Goal: Book appointment/travel/reservation

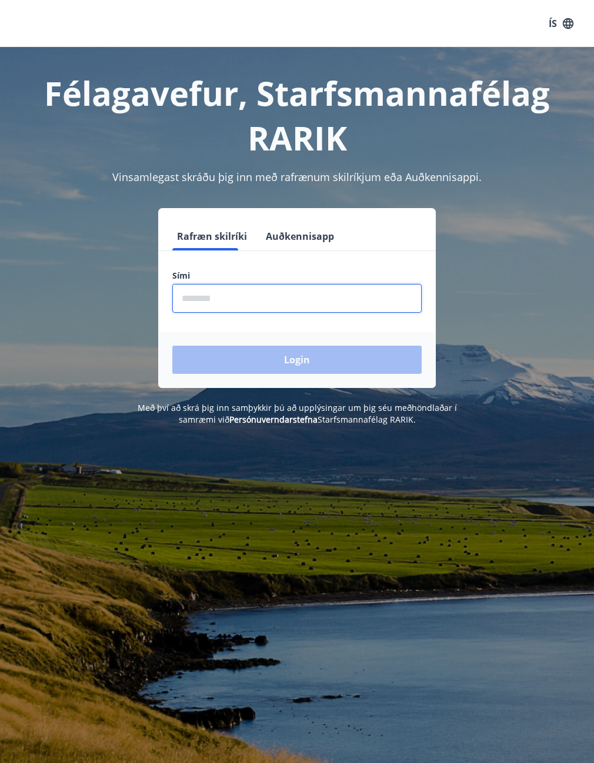
click at [249, 284] on input "phone" at bounding box center [296, 298] width 249 height 29
type input "********"
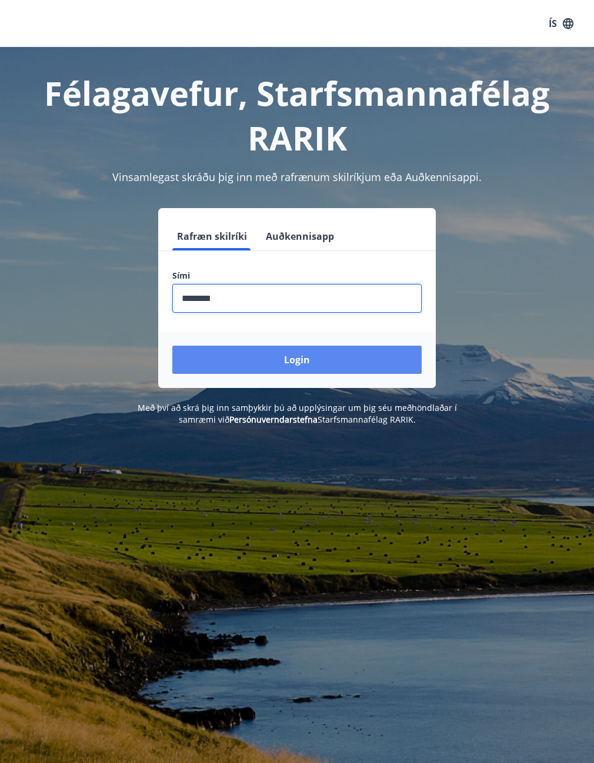
click at [282, 359] on button "Login" at bounding box center [296, 360] width 249 height 28
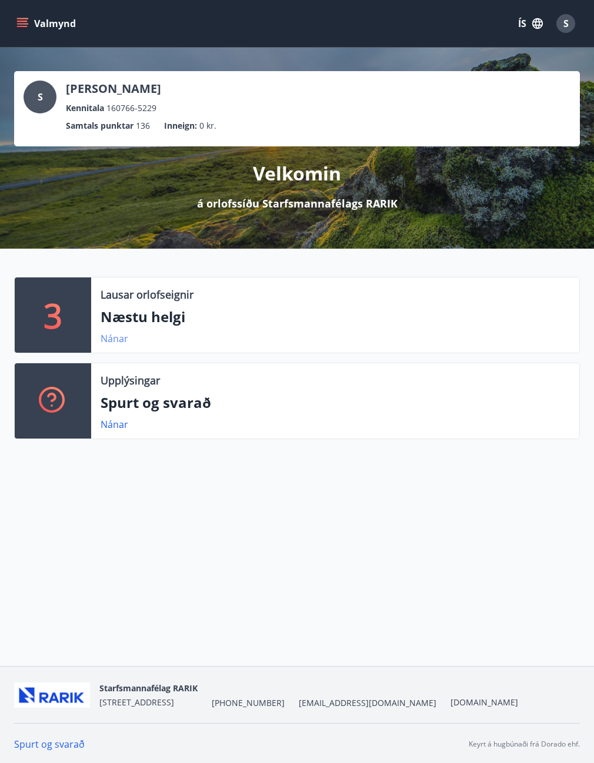
click at [110, 335] on link "Nánar" at bounding box center [115, 338] width 28 height 13
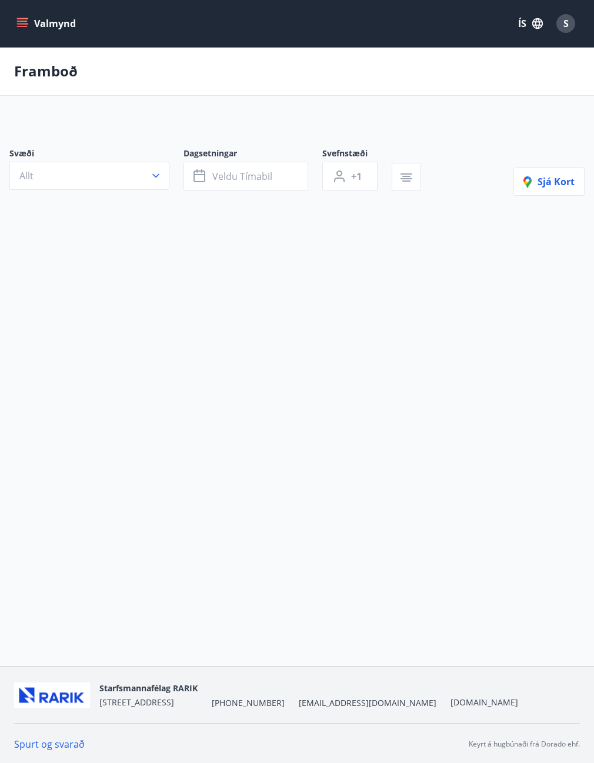
type input "*"
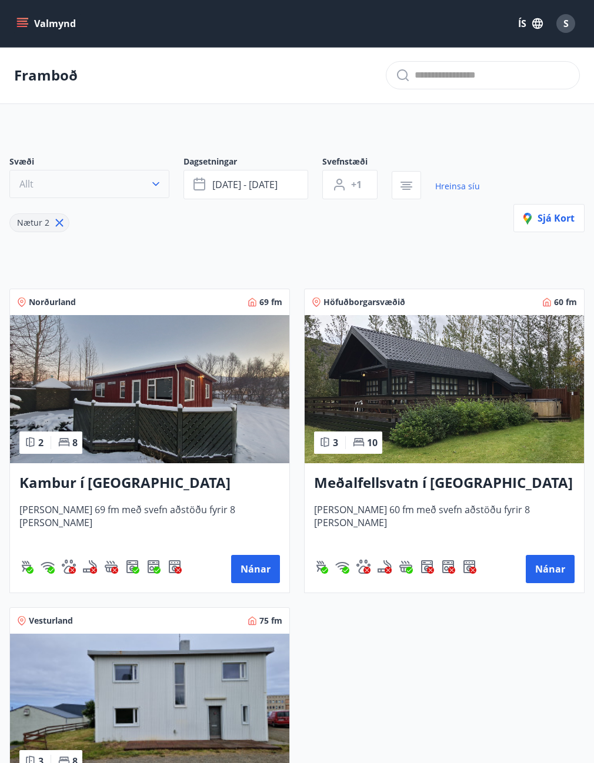
click at [155, 179] on icon "button" at bounding box center [156, 184] width 12 height 12
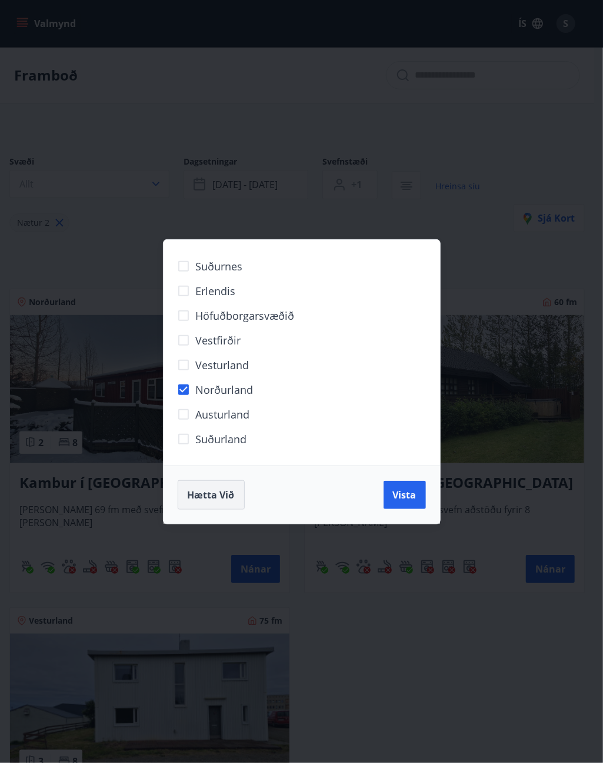
click at [204, 496] on span "Hætta við" at bounding box center [211, 495] width 47 height 13
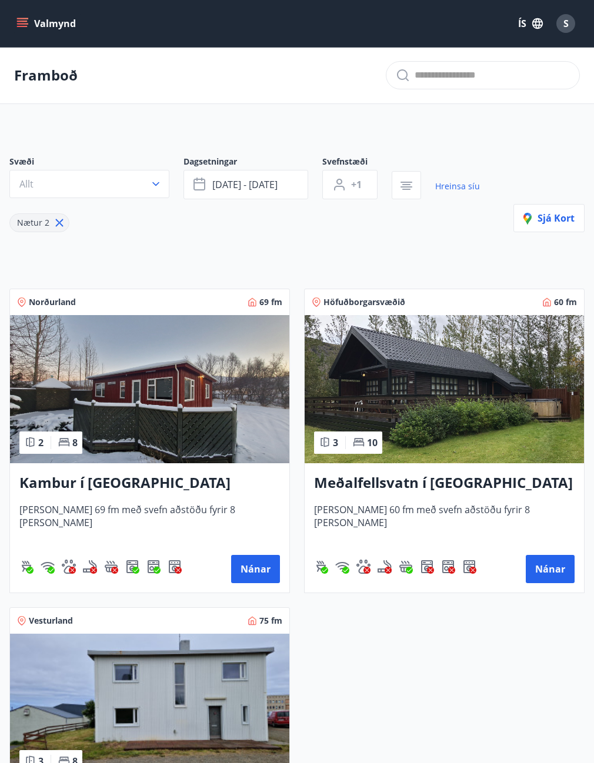
click at [26, 26] on icon "menu" at bounding box center [22, 26] width 11 height 1
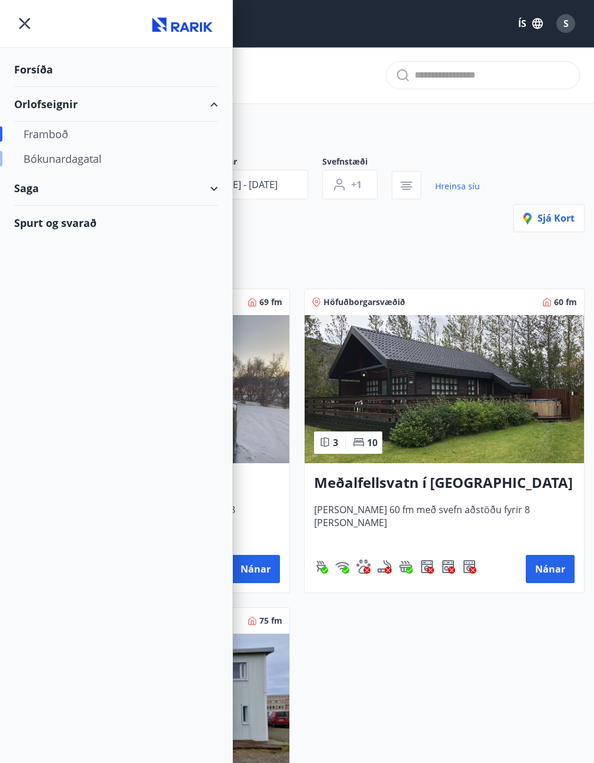
click at [80, 158] on div "Bókunardagatal" at bounding box center [116, 158] width 185 height 25
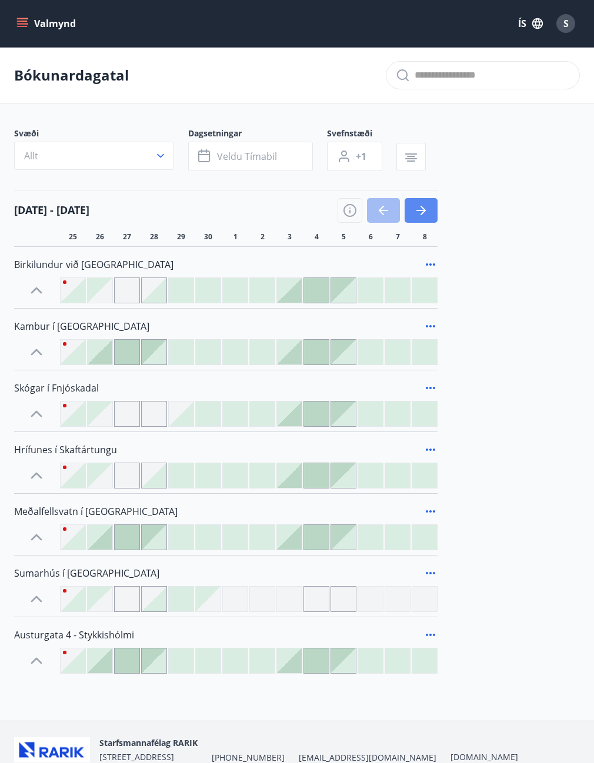
click at [424, 208] on icon "button" at bounding box center [421, 211] width 14 height 14
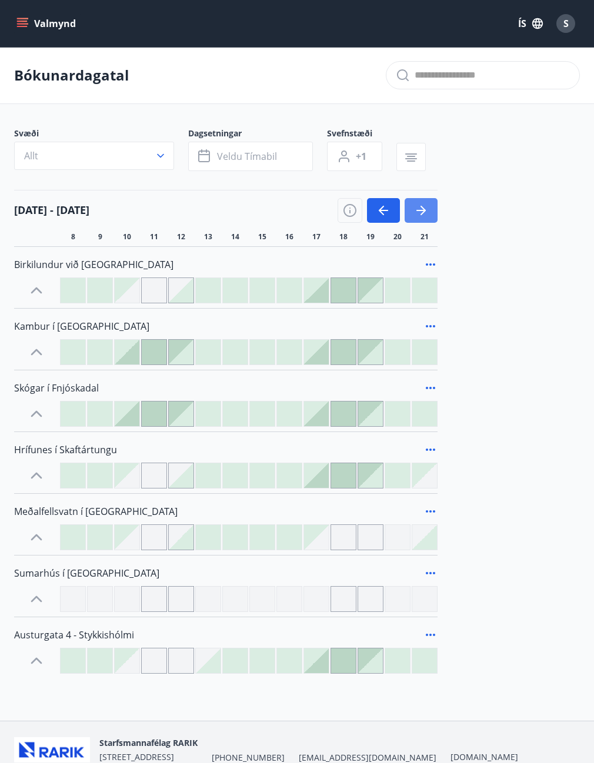
click at [424, 208] on icon "button" at bounding box center [421, 211] width 14 height 14
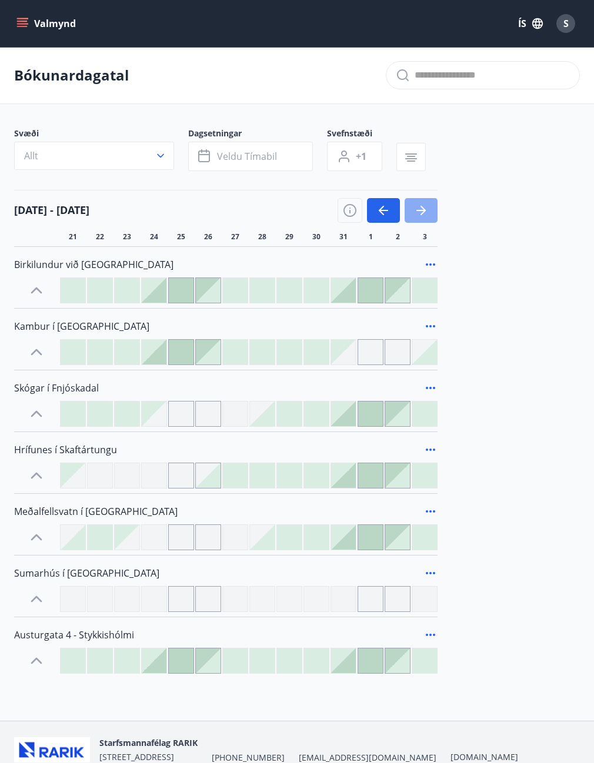
click at [424, 208] on icon "button" at bounding box center [421, 211] width 14 height 14
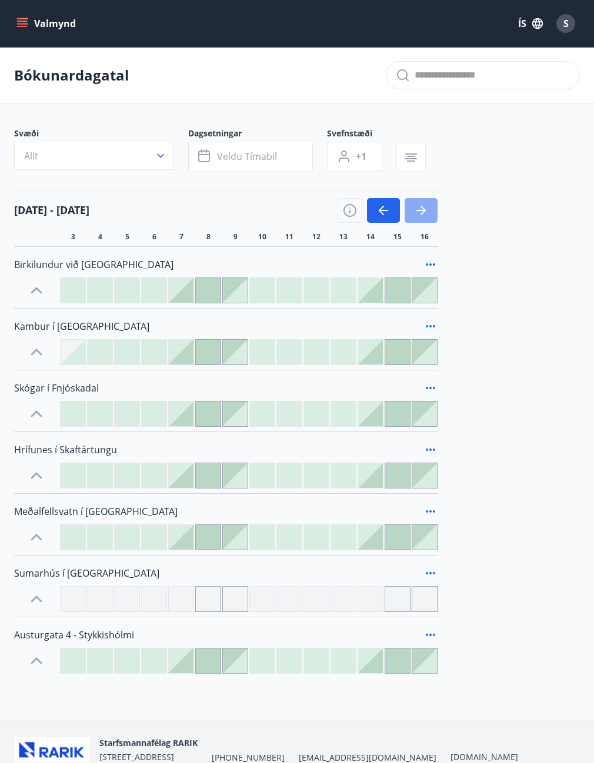
click at [424, 208] on icon "button" at bounding box center [421, 211] width 14 height 14
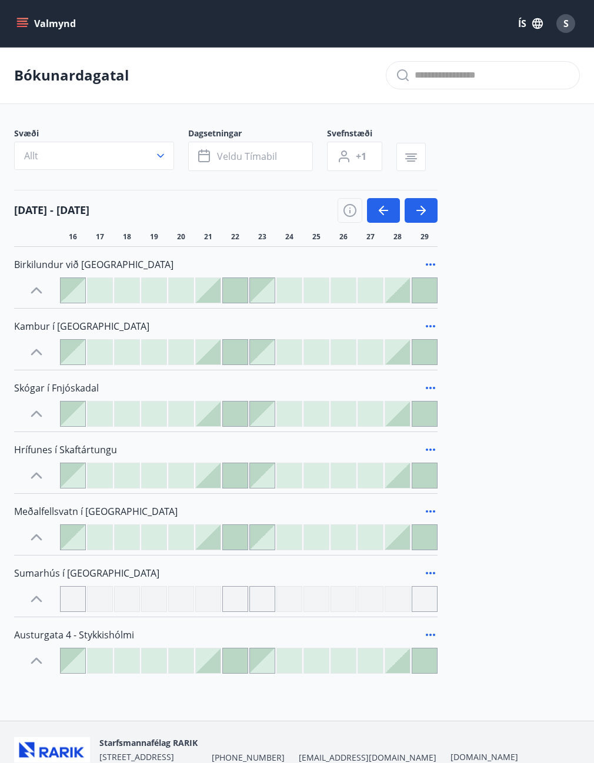
click at [404, 417] on div at bounding box center [397, 414] width 25 height 25
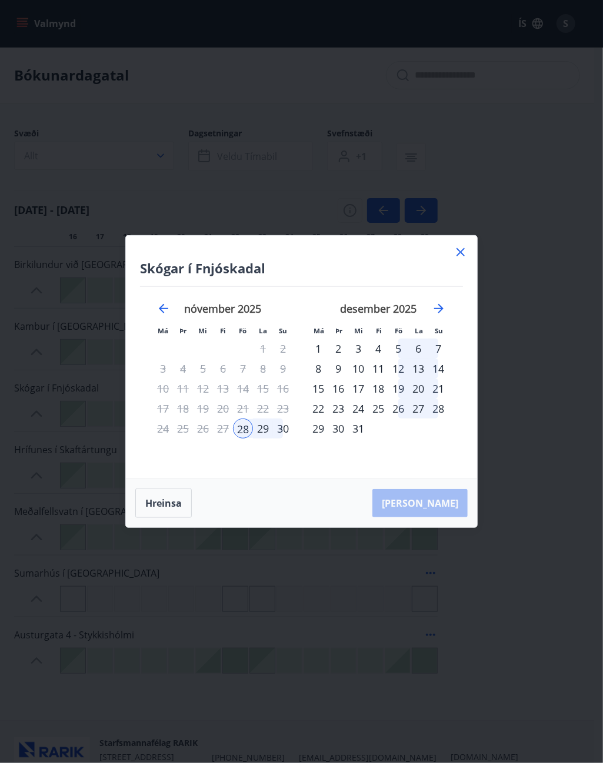
click at [267, 431] on div "29" at bounding box center [263, 429] width 20 height 20
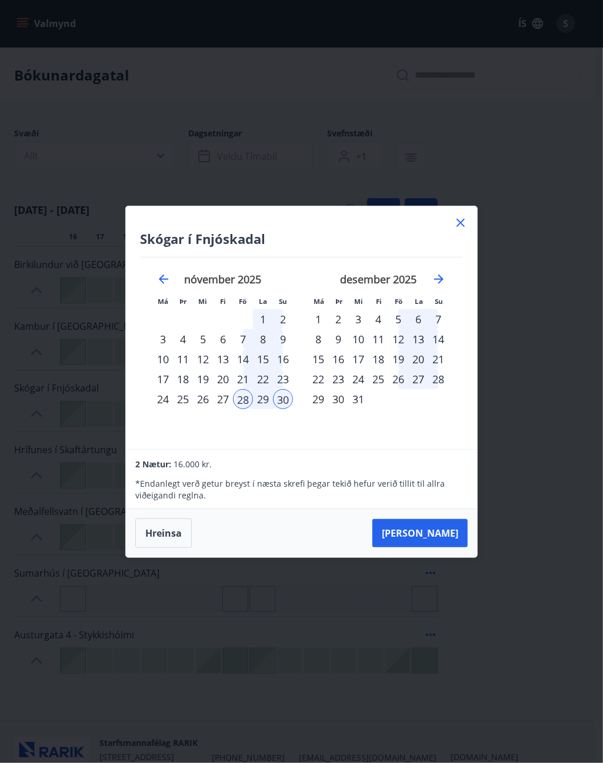
click at [265, 398] on div "29" at bounding box center [263, 399] width 20 height 20
click at [155, 535] on button "Hreinsa" at bounding box center [163, 533] width 56 height 29
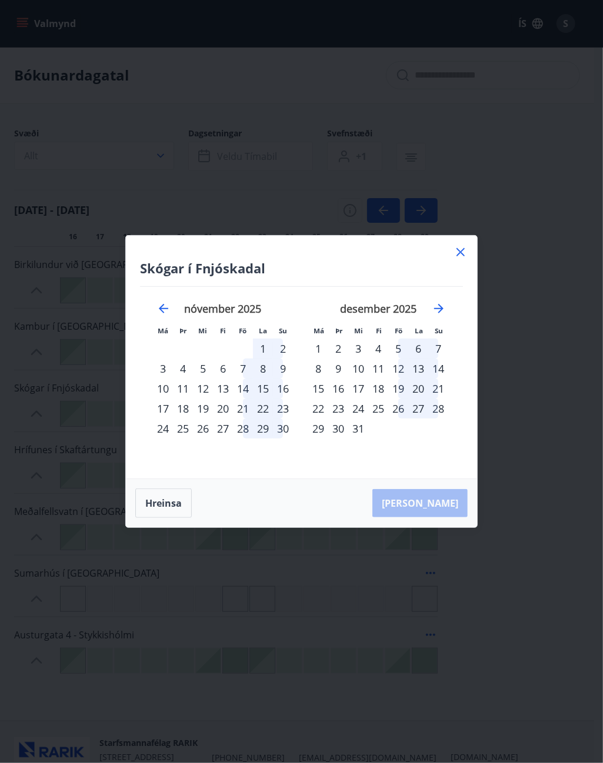
click at [260, 430] on div "29" at bounding box center [263, 429] width 20 height 20
click at [285, 431] on div "30" at bounding box center [283, 429] width 20 height 20
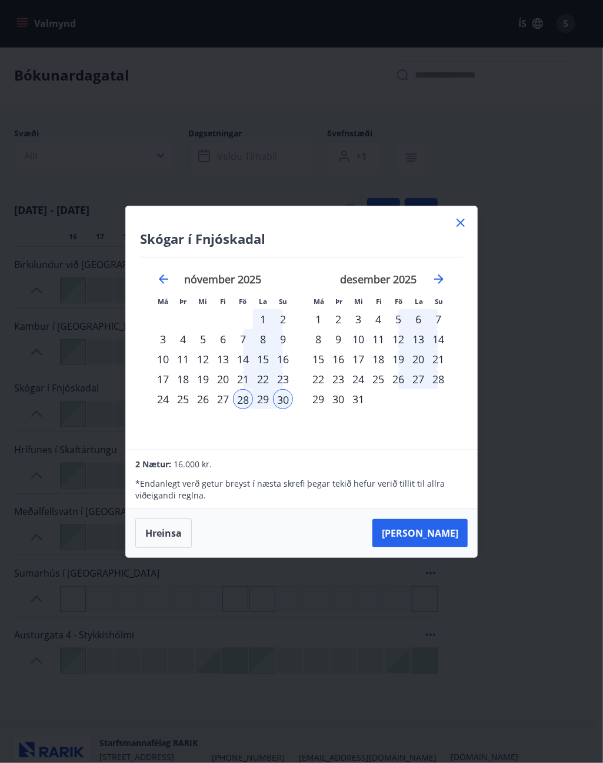
click at [460, 221] on icon at bounding box center [461, 223] width 14 height 14
